Goal: Task Accomplishment & Management: Manage account settings

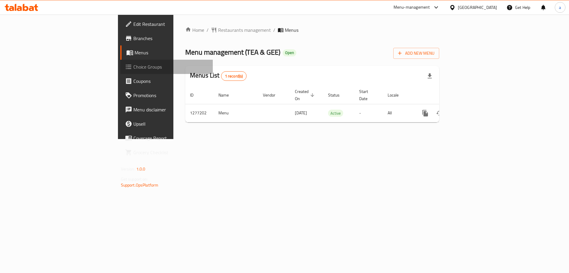
drag, startPoint x: 0, startPoint y: 0, endPoint x: 46, endPoint y: 67, distance: 81.5
click at [133, 67] on span "Choice Groups" at bounding box center [170, 66] width 75 height 7
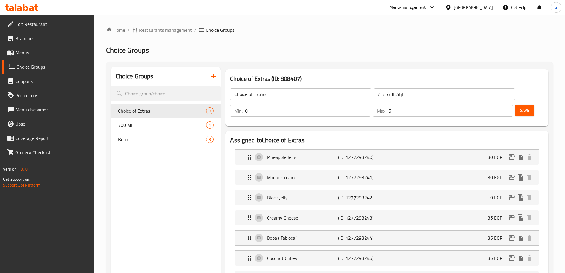
click at [159, 139] on span "Boba" at bounding box center [162, 139] width 88 height 7
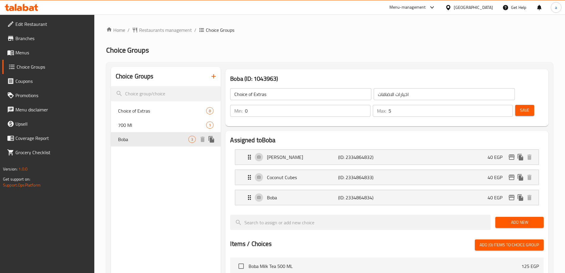
type input "Boba"
type input "بوبه"
type input "1"
click at [310, 35] on div "Home / Restaurants management / Choice Groups Choice Groups Choice Groups Choic…" at bounding box center [329, 248] width 447 height 445
click at [152, 24] on div "Home / Restaurants management / Choice Groups Choice Groups Choice Groups Choic…" at bounding box center [329, 249] width 471 height 469
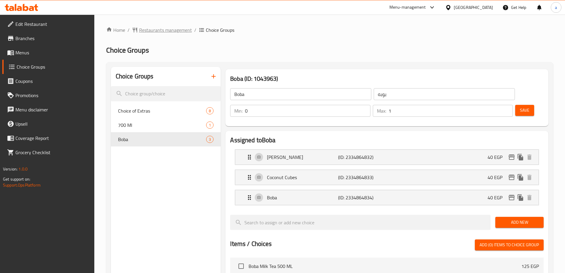
click at [156, 33] on span "Restaurants management" at bounding box center [165, 29] width 53 height 7
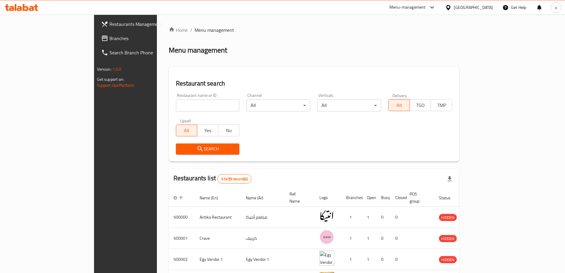
click at [109, 35] on span "Branches" at bounding box center [146, 38] width 74 height 7
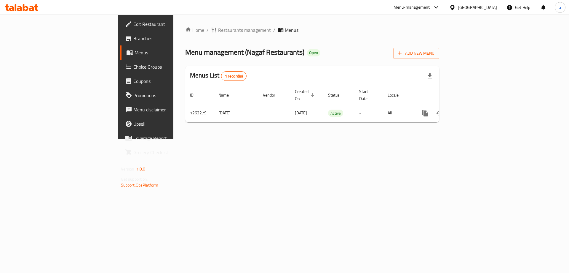
click at [133, 69] on span "Choice Groups" at bounding box center [170, 66] width 75 height 7
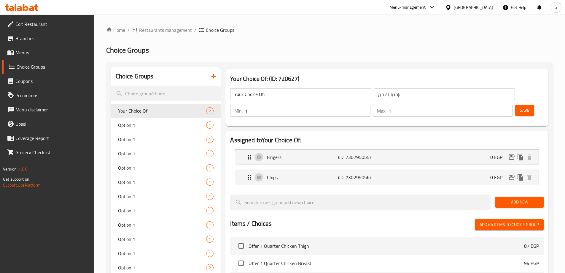
click at [77, 55] on span "Menus" at bounding box center [52, 52] width 74 height 7
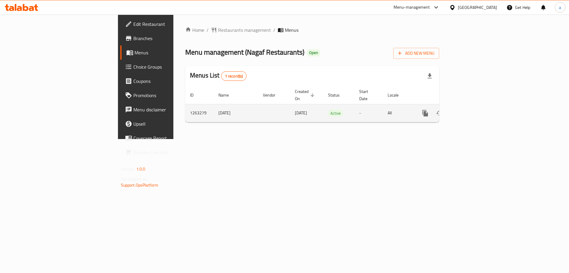
click at [472, 109] on icon "enhanced table" at bounding box center [468, 112] width 7 height 7
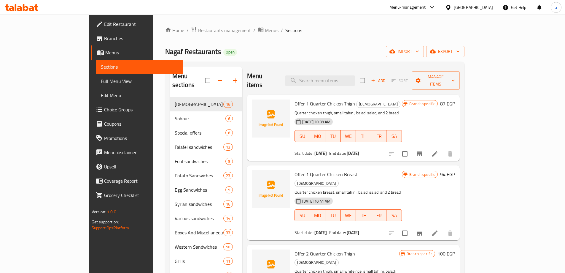
click at [341, 81] on div "Menu items Add Sort Manage items" at bounding box center [353, 80] width 213 height 28
click at [341, 75] on input "search" at bounding box center [320, 80] width 70 height 10
paste input "Happiness Offer Meat Or Chicken Shawarma With Kofta Sandwich"
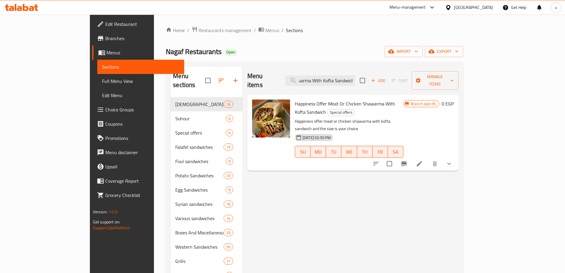
type input "Happiness Offer Meat Or Chicken Shawarma With Kofta Sandwich"
click at [423, 160] on icon at bounding box center [419, 163] width 7 height 7
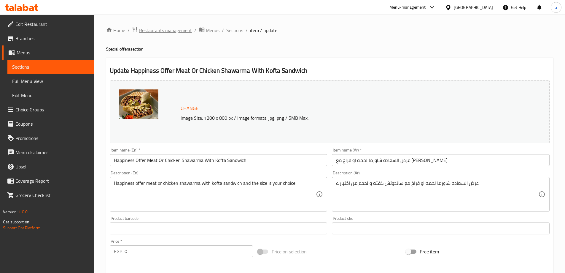
click at [149, 29] on span "Restaurants management" at bounding box center [165, 30] width 53 height 7
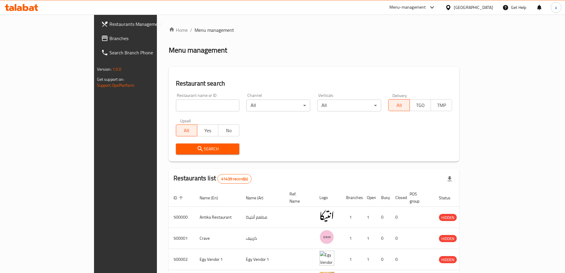
click at [109, 38] on span "Branches" at bounding box center [146, 38] width 74 height 7
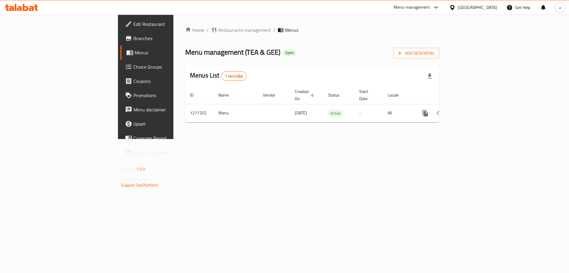
click at [133, 70] on span "Choice Groups" at bounding box center [170, 66] width 75 height 7
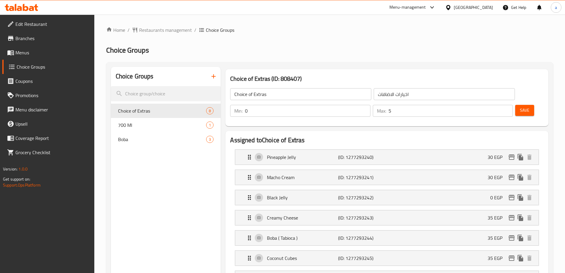
click at [62, 75] on link "Coupons" at bounding box center [48, 81] width 92 height 14
click at [159, 141] on span "Boba" at bounding box center [153, 139] width 71 height 7
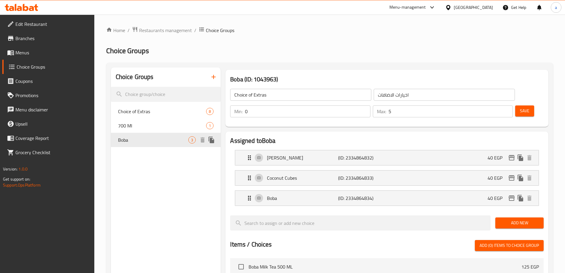
type input "Boba"
type input "بوبه"
type input "1"
click at [370, 105] on input "1" at bounding box center [307, 111] width 125 height 12
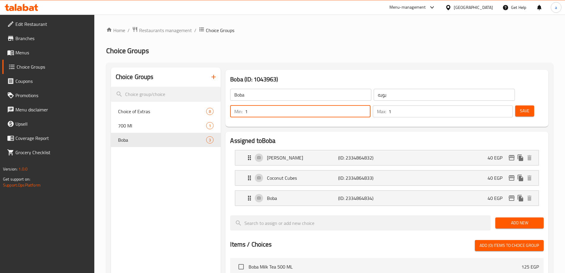
click at [461, 72] on div "Boba (ID: 1043963) Boba ​ بوبه ​ Min: 1 ​ Max: 1 ​ Save" at bounding box center [386, 98] width 323 height 57
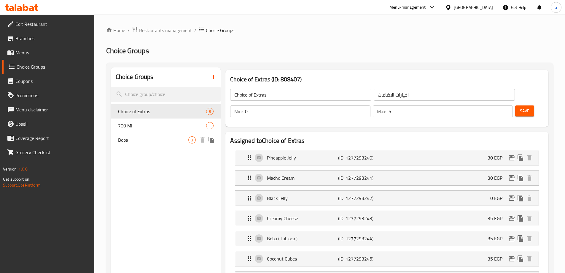
click at [169, 140] on span "Boba" at bounding box center [153, 139] width 71 height 7
type input "Boba"
type input "بوبه"
type input "1"
